Goal: Navigation & Orientation: Find specific page/section

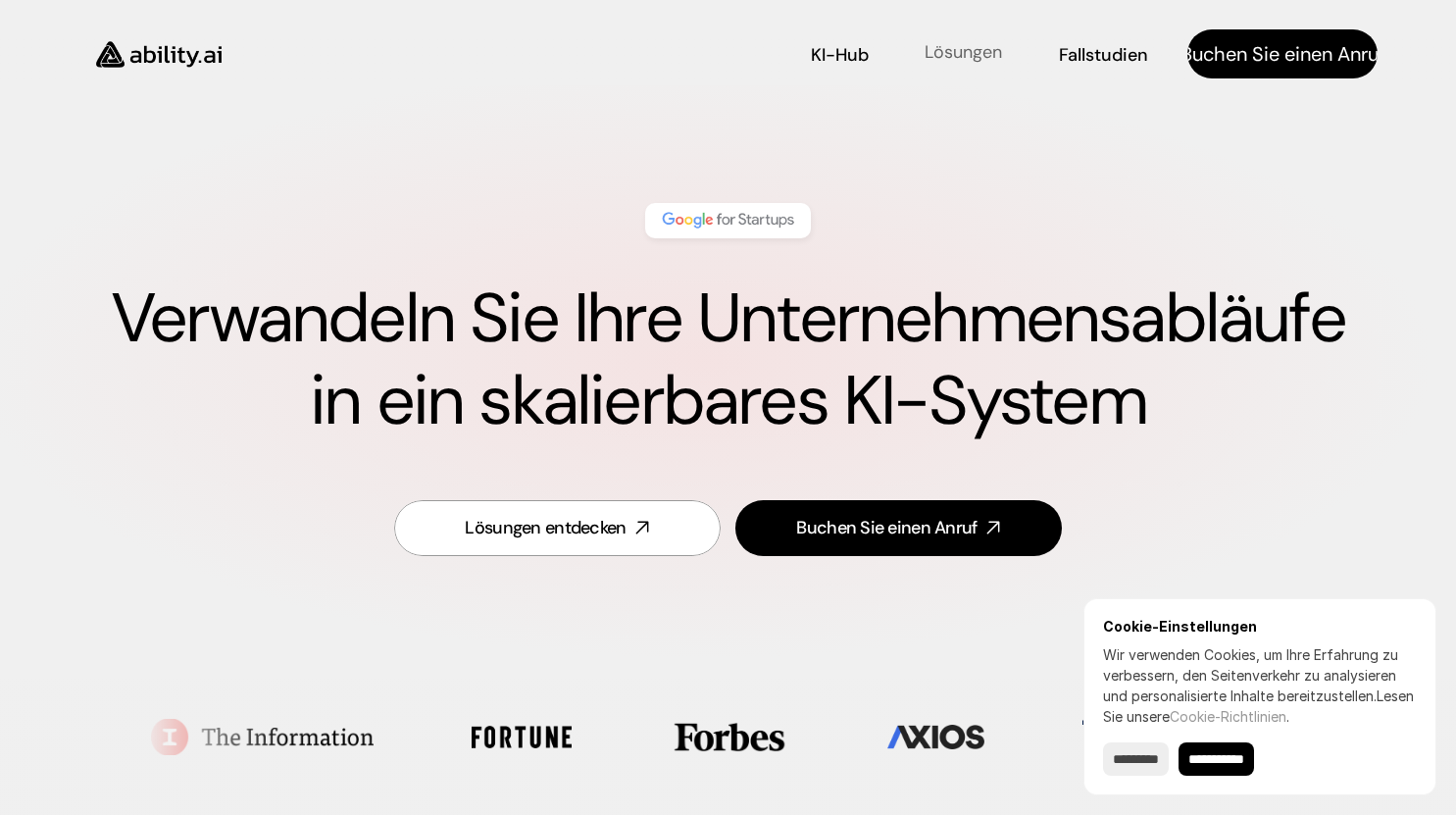
click at [963, 55] on font "Lösungen" at bounding box center [963, 52] width 78 height 24
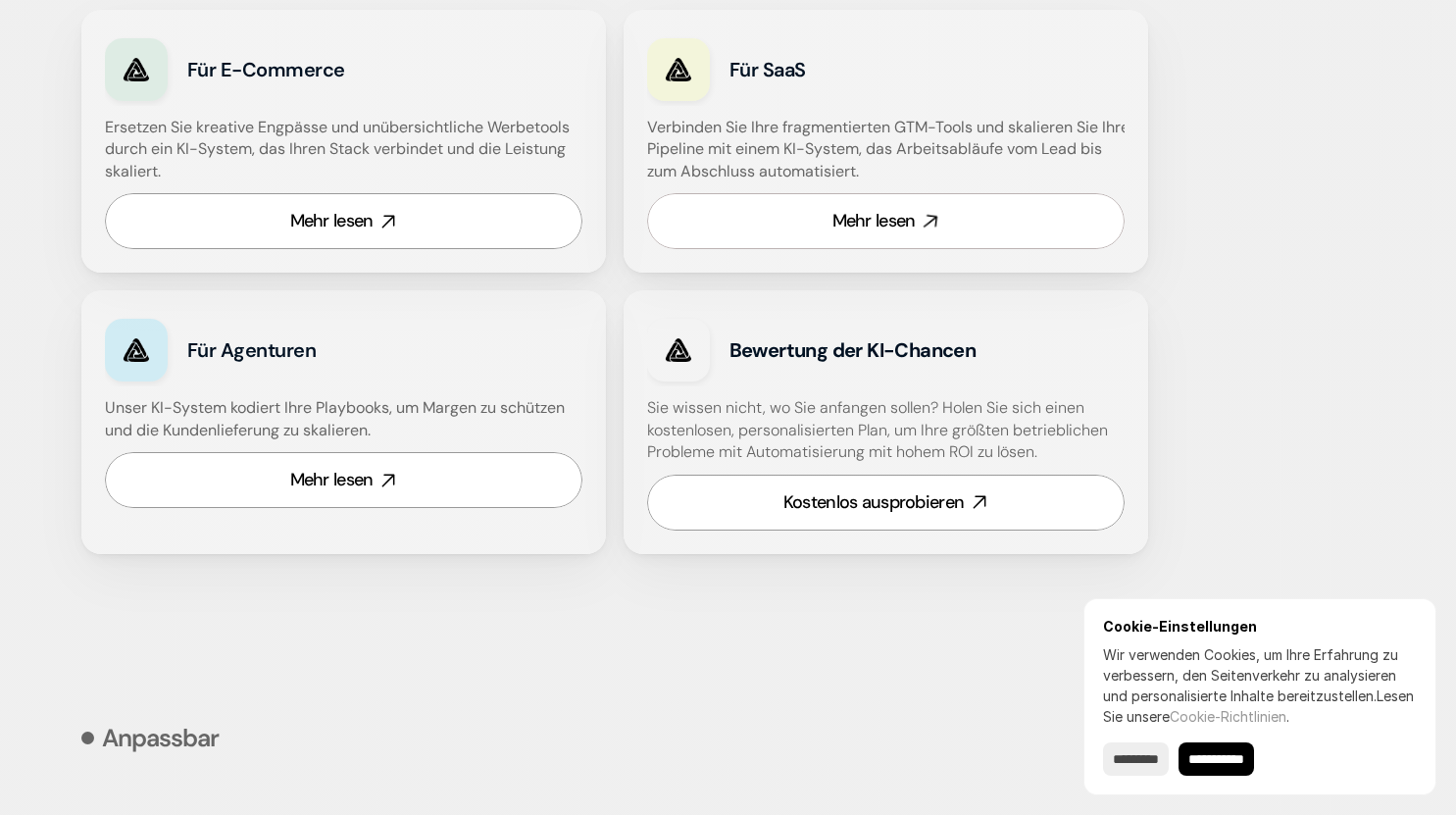
scroll to position [1502, 0]
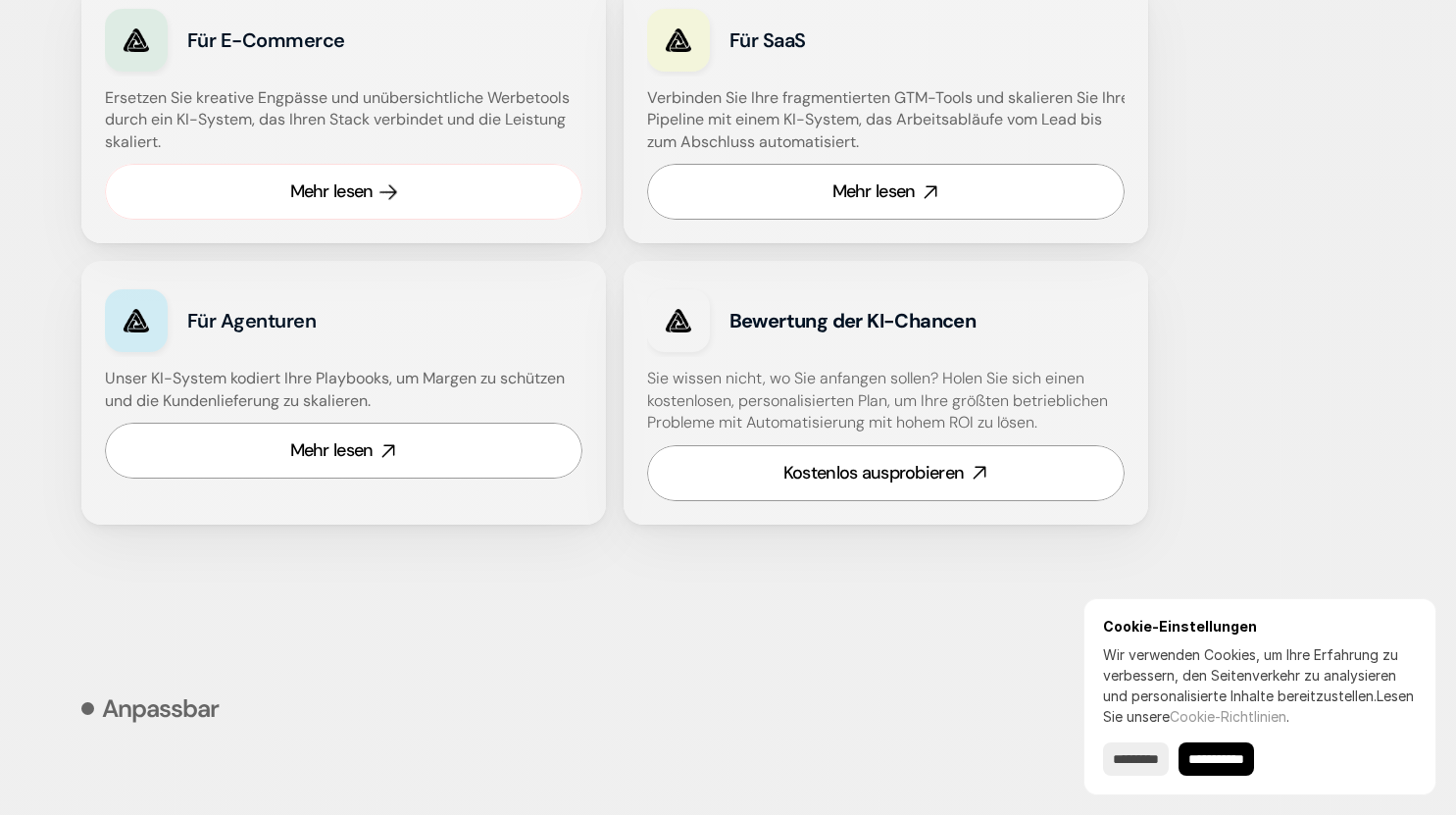
click at [368, 194] on font "Mehr lesen" at bounding box center [332, 192] width 84 height 24
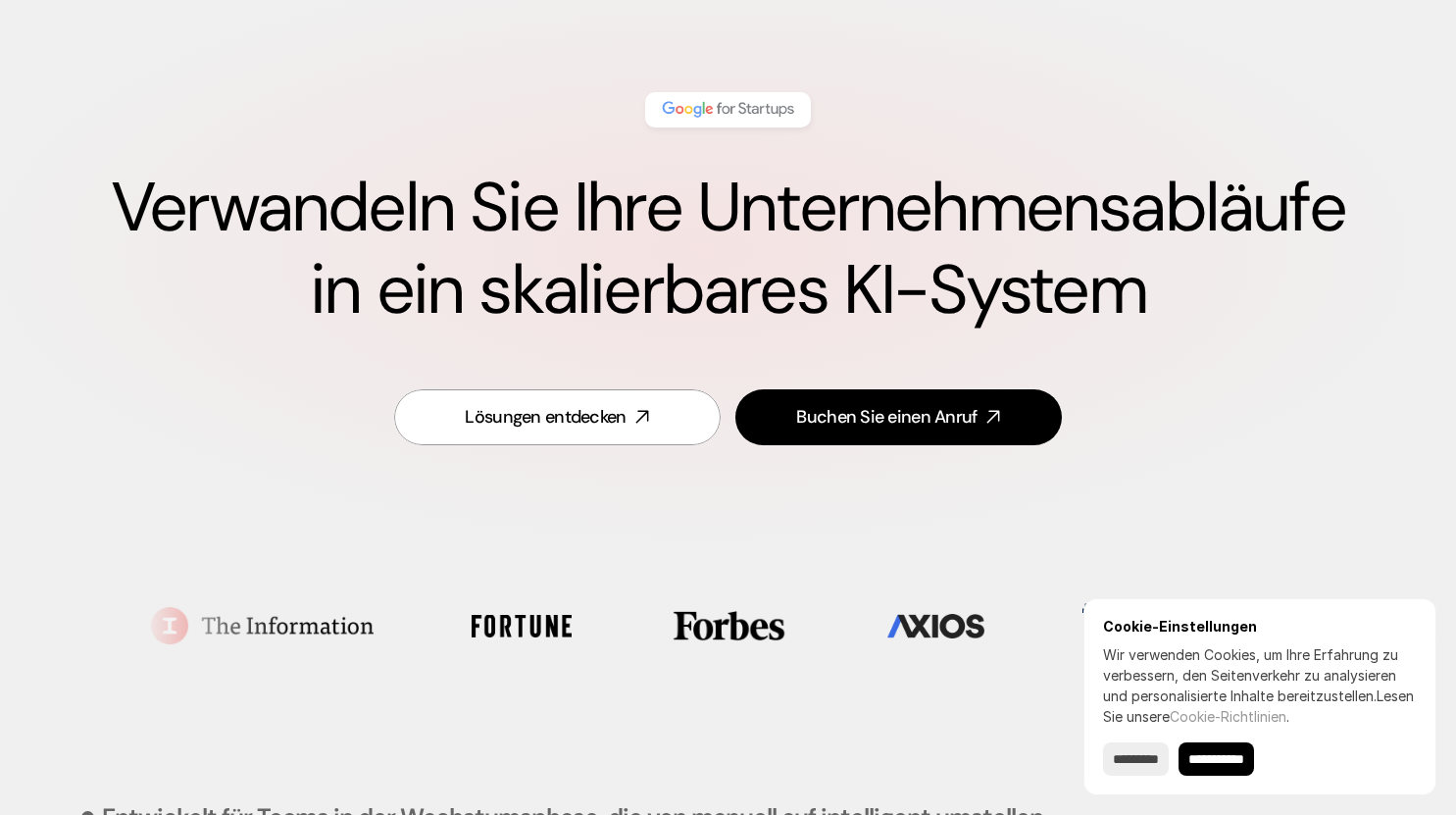
type input "******"
